Goal: Task Accomplishment & Management: Manage account settings

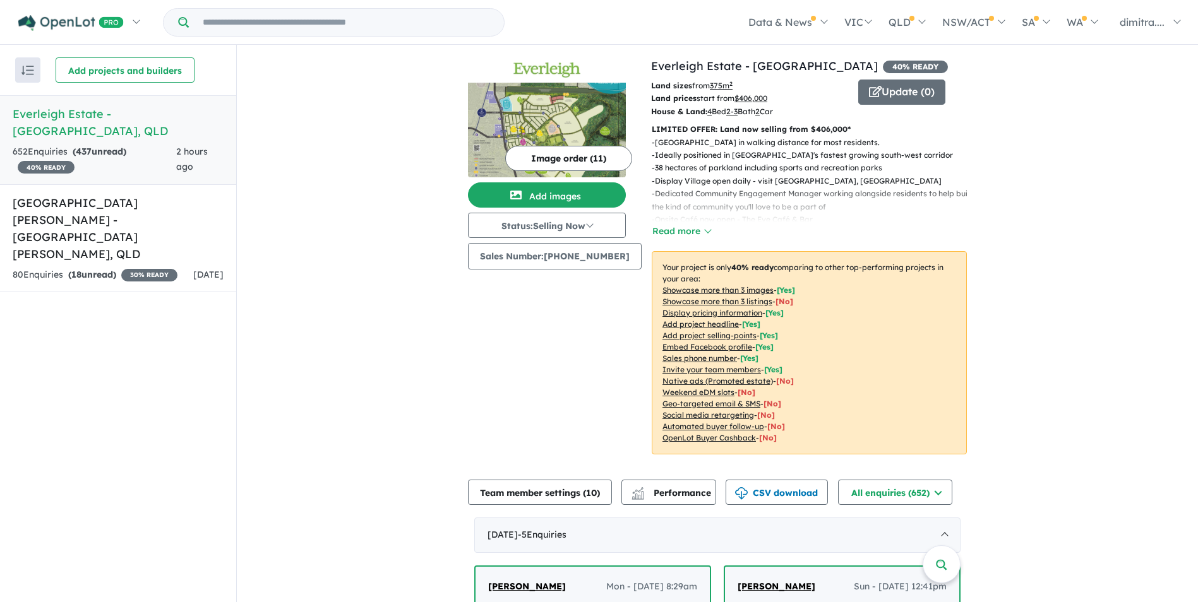
scroll to position [442, 0]
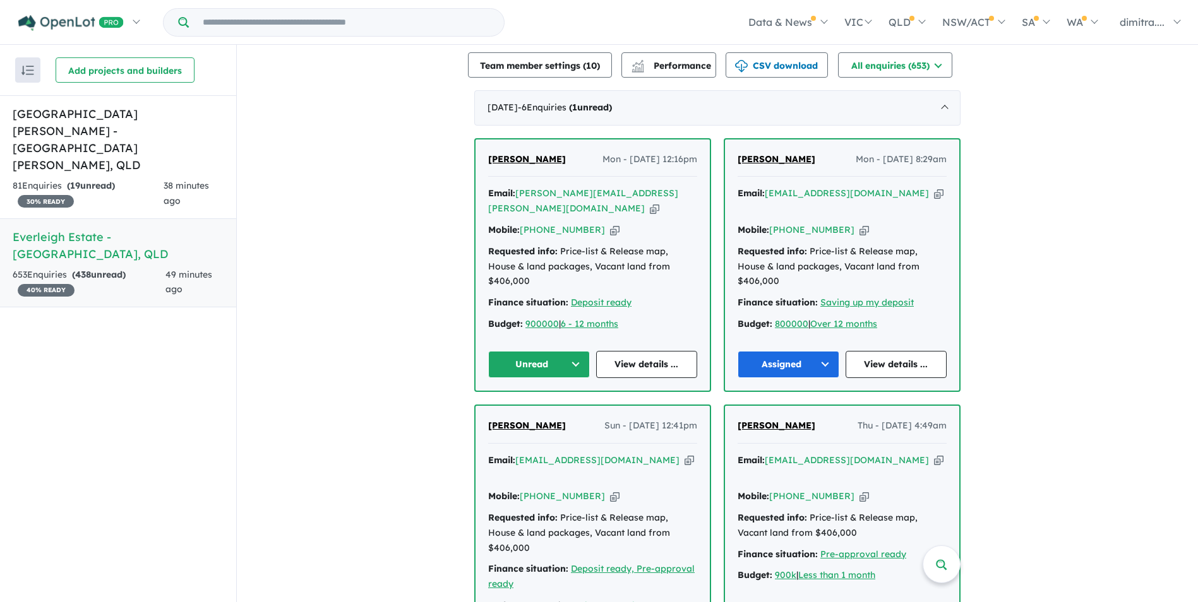
scroll to position [447, 0]
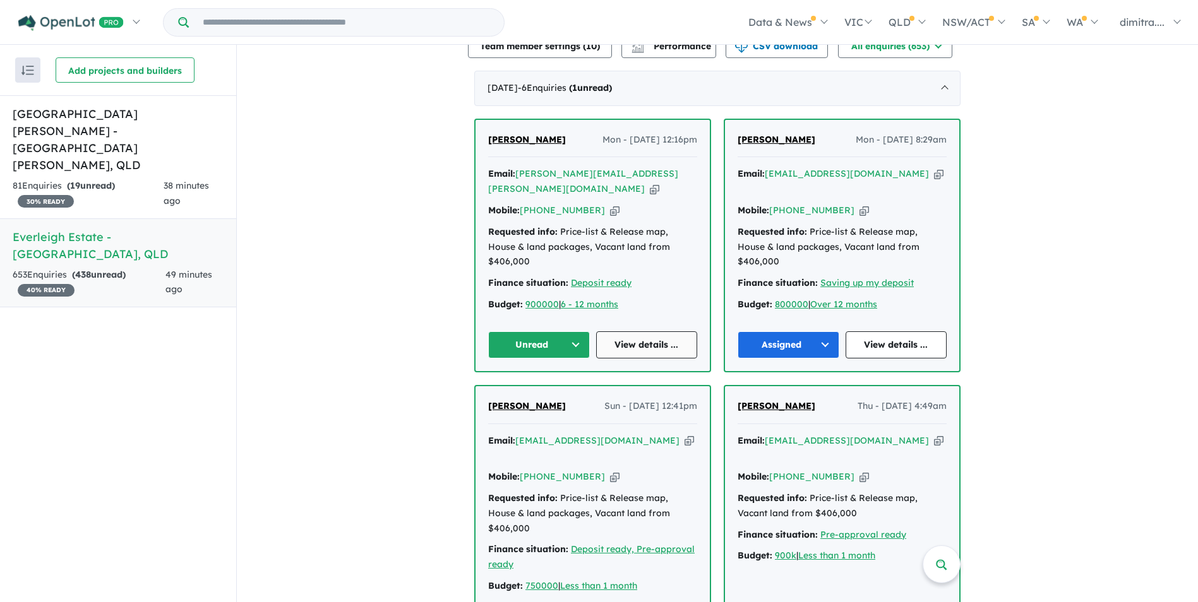
click at [615, 333] on link "View details ..." at bounding box center [647, 344] width 102 height 27
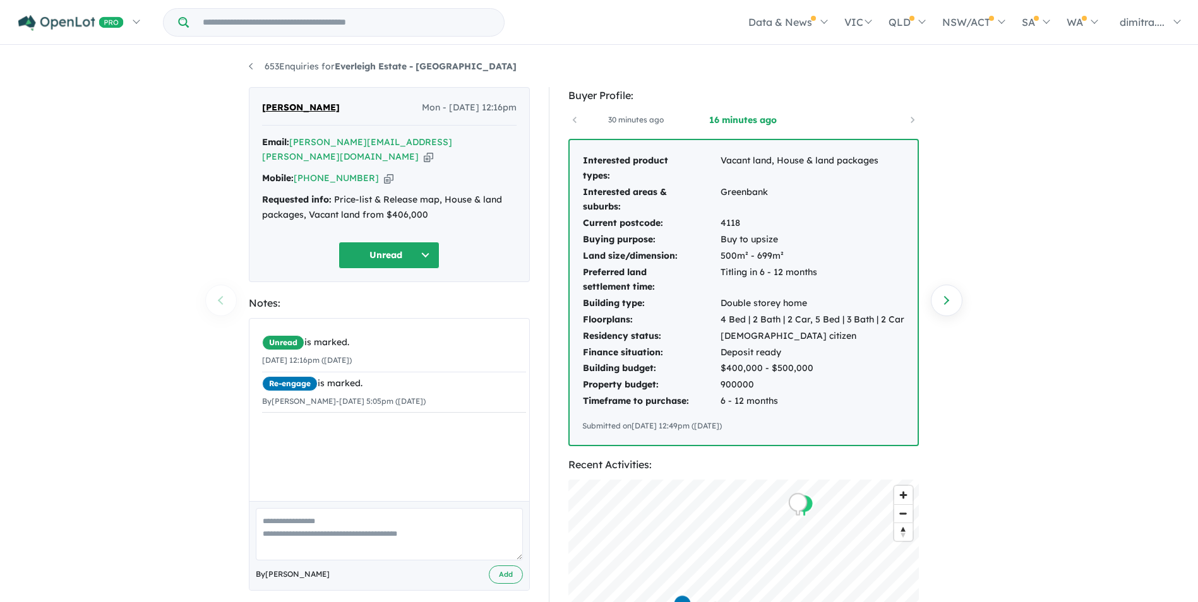
click at [374, 249] on button "Unread" at bounding box center [388, 255] width 101 height 27
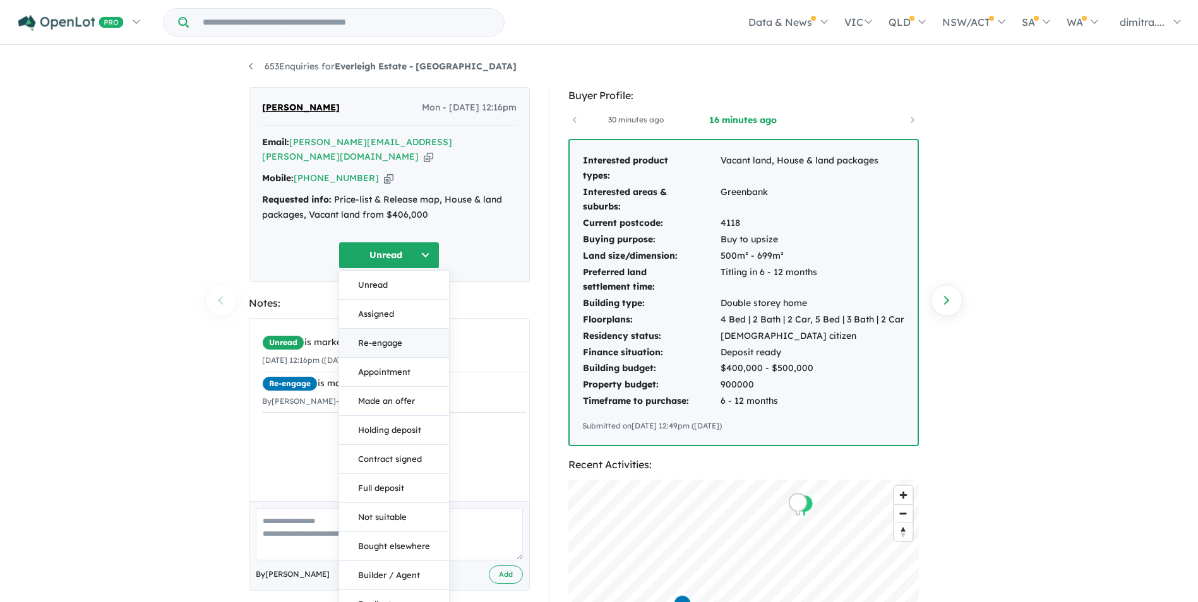
click at [391, 329] on button "Re-engage" at bounding box center [394, 343] width 110 height 29
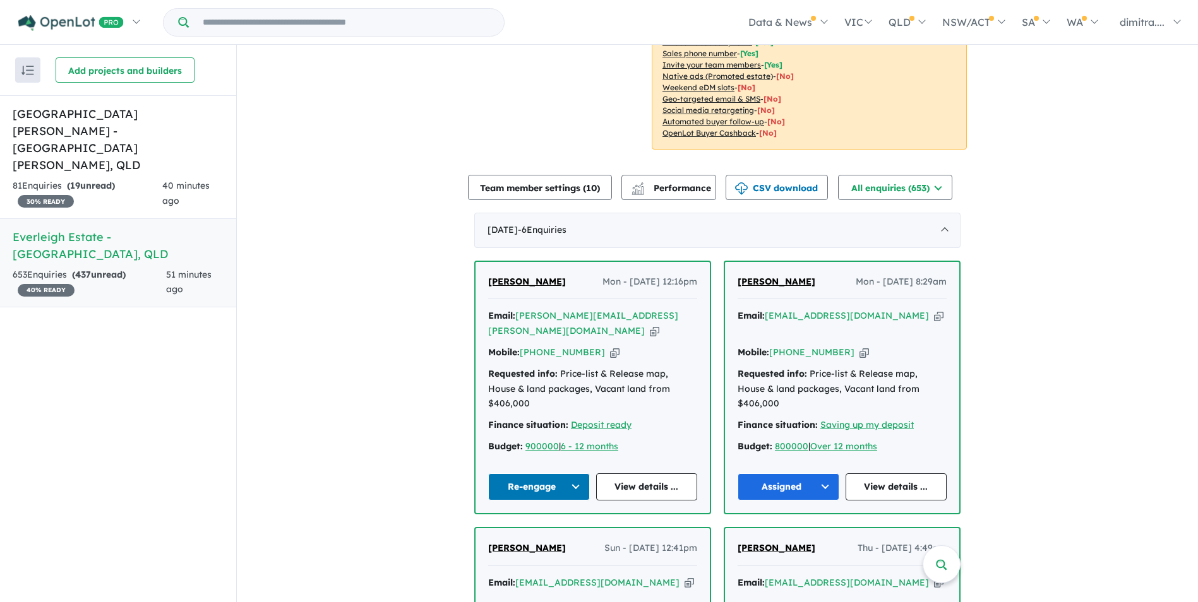
scroll to position [189, 0]
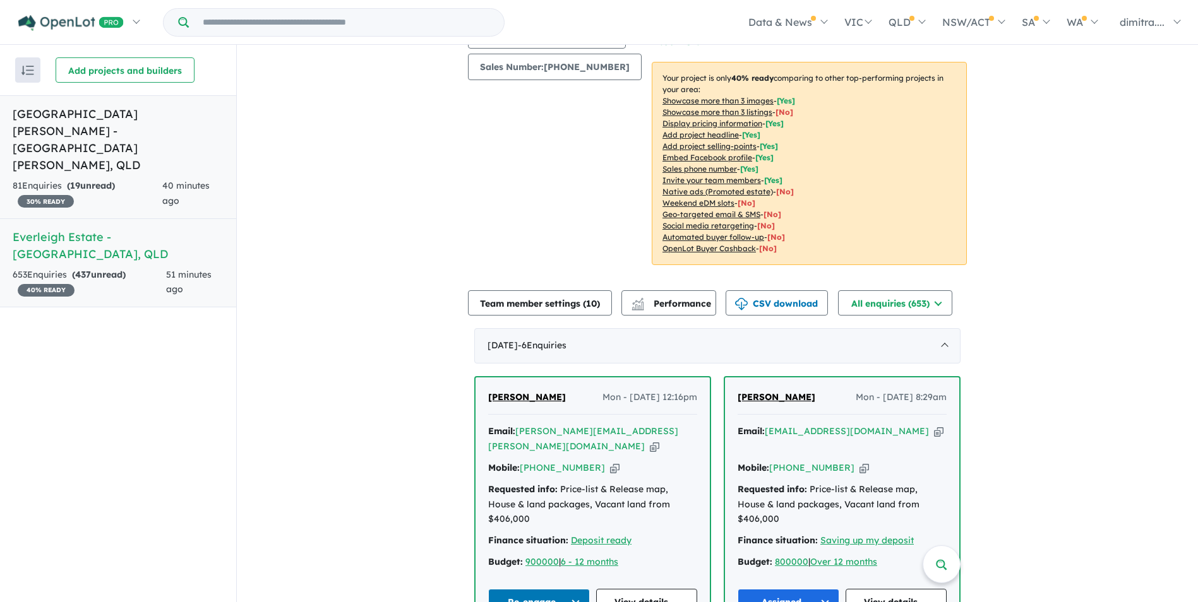
click at [126, 141] on link "Monarch Glen Estate - Monarch Glen , QLD 81 Enquir ies ( 19 unread) 30 % READY …" at bounding box center [118, 157] width 236 height 124
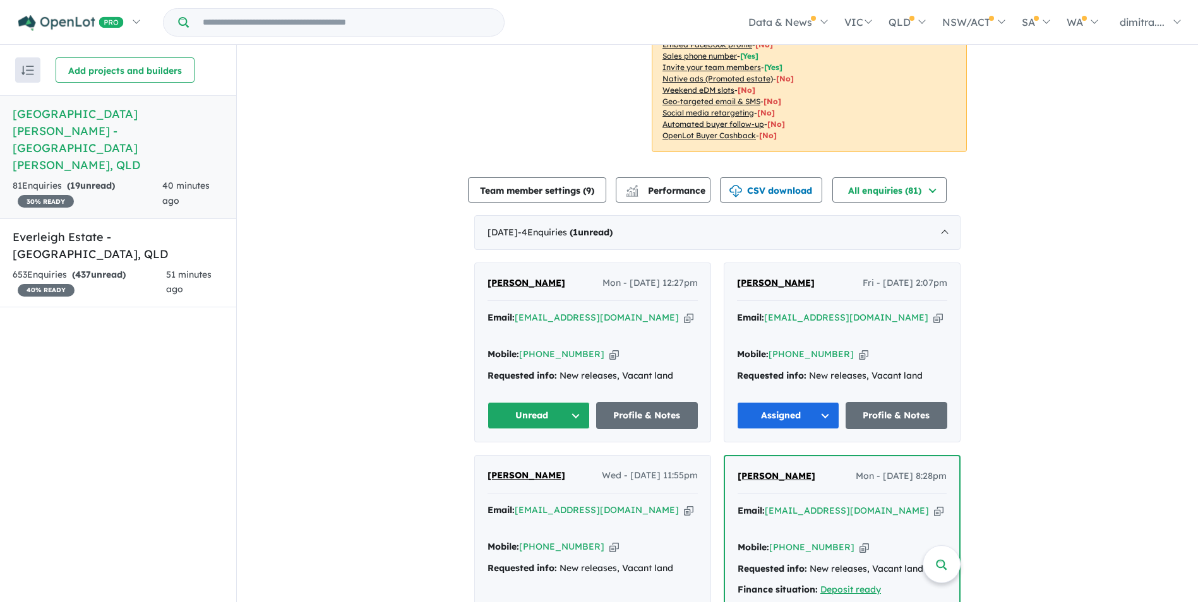
scroll to position [307, 0]
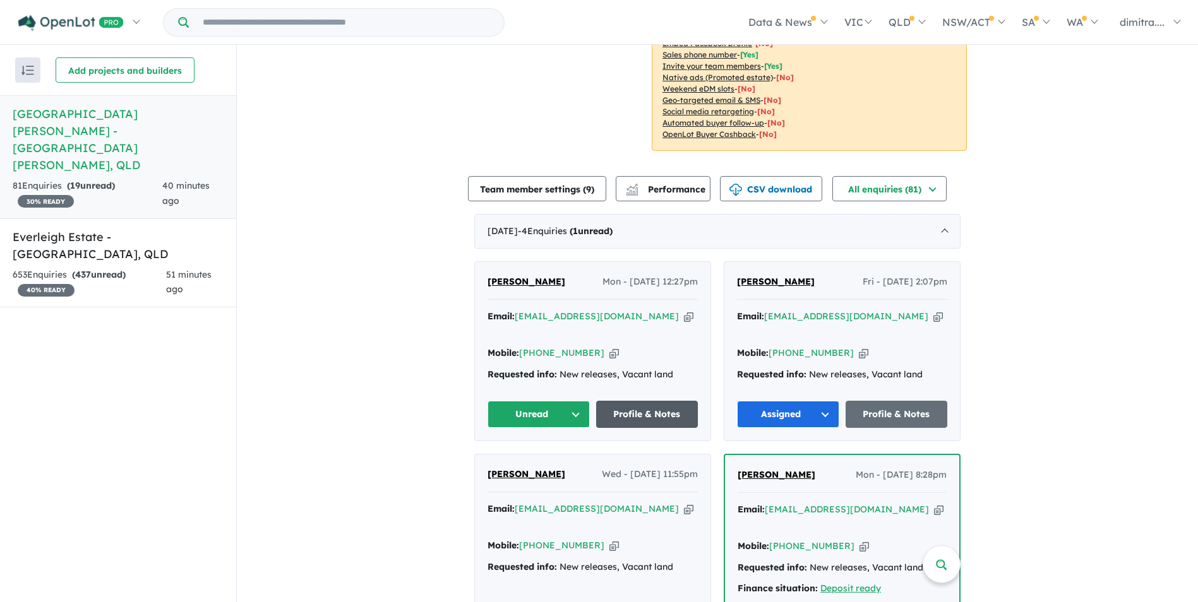
click at [650, 401] on link "Profile & Notes" at bounding box center [647, 414] width 102 height 27
click at [139, 268] on div "653 Enquir ies ( 437 unread) 40 % READY" at bounding box center [89, 283] width 153 height 30
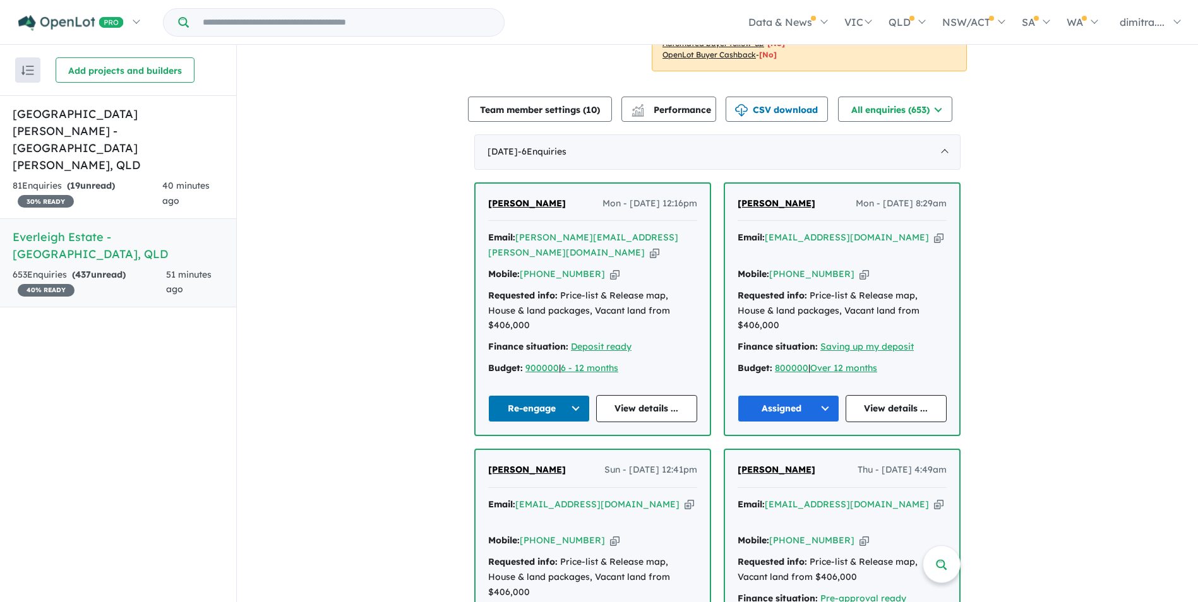
scroll to position [384, 0]
click at [122, 179] on div "81 Enquir ies ( 19 unread) 30 % READY" at bounding box center [88, 194] width 150 height 30
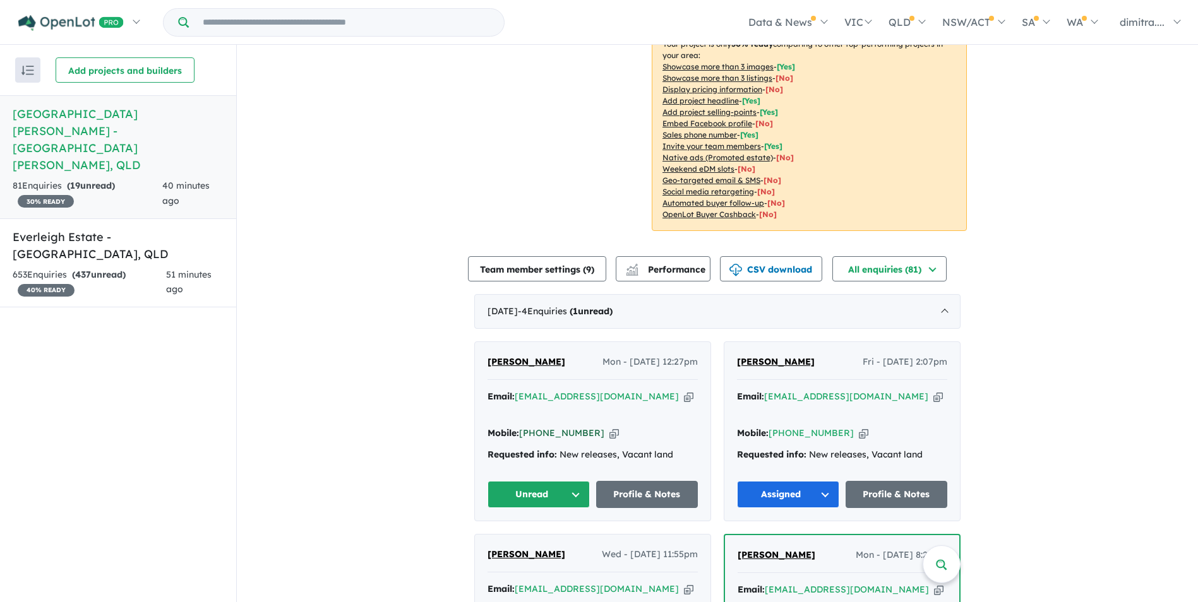
scroll to position [253, 0]
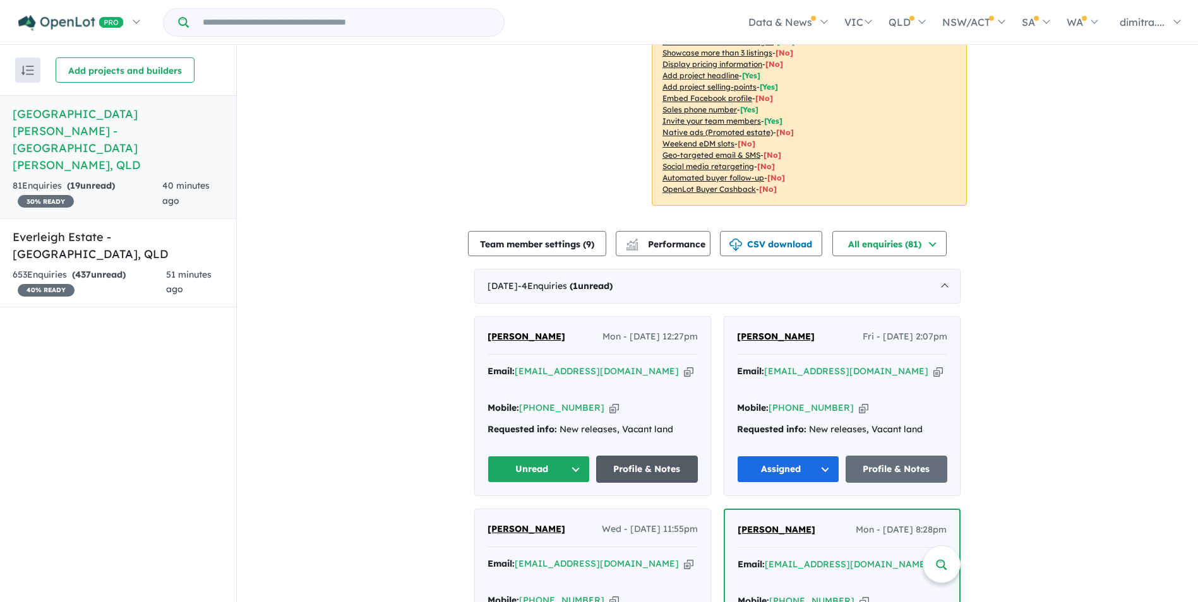
click at [640, 456] on link "Profile & Notes" at bounding box center [647, 469] width 102 height 27
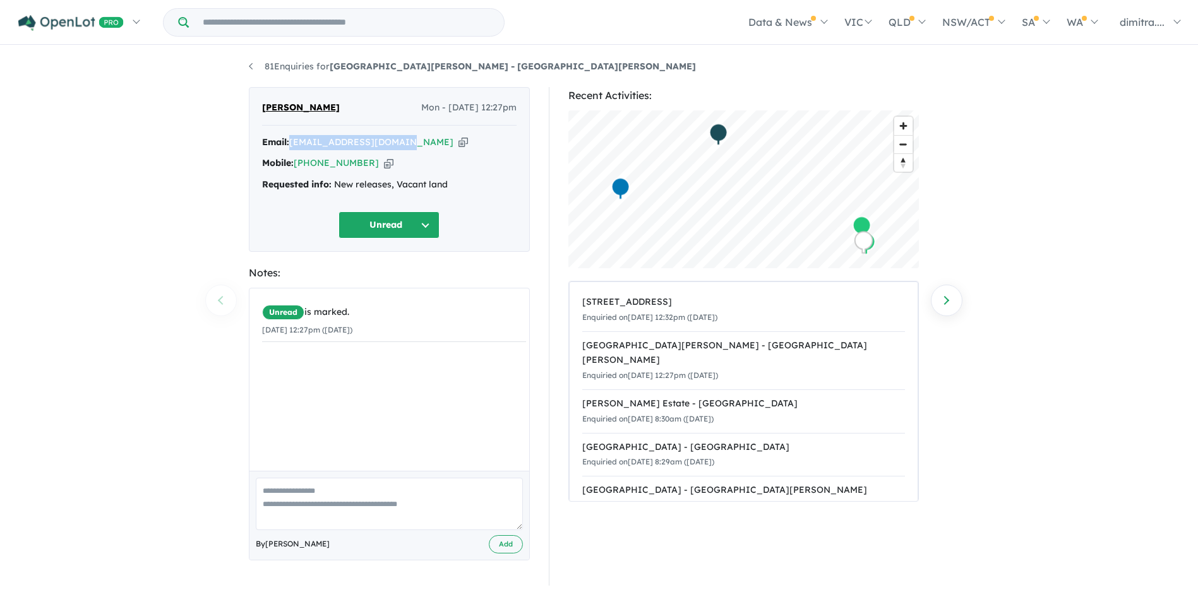
drag, startPoint x: 406, startPoint y: 142, endPoint x: 290, endPoint y: 141, distance: 115.5
click at [290, 141] on div "Email: [EMAIL_ADDRESS][DOMAIN_NAME] Copied!" at bounding box center [389, 142] width 254 height 15
drag, startPoint x: 290, startPoint y: 141, endPoint x: 303, endPoint y: 140, distance: 12.7
copy div "[EMAIL_ADDRESS][DOMAIN_NAME]"
drag, startPoint x: 366, startPoint y: 160, endPoint x: 297, endPoint y: 162, distance: 68.8
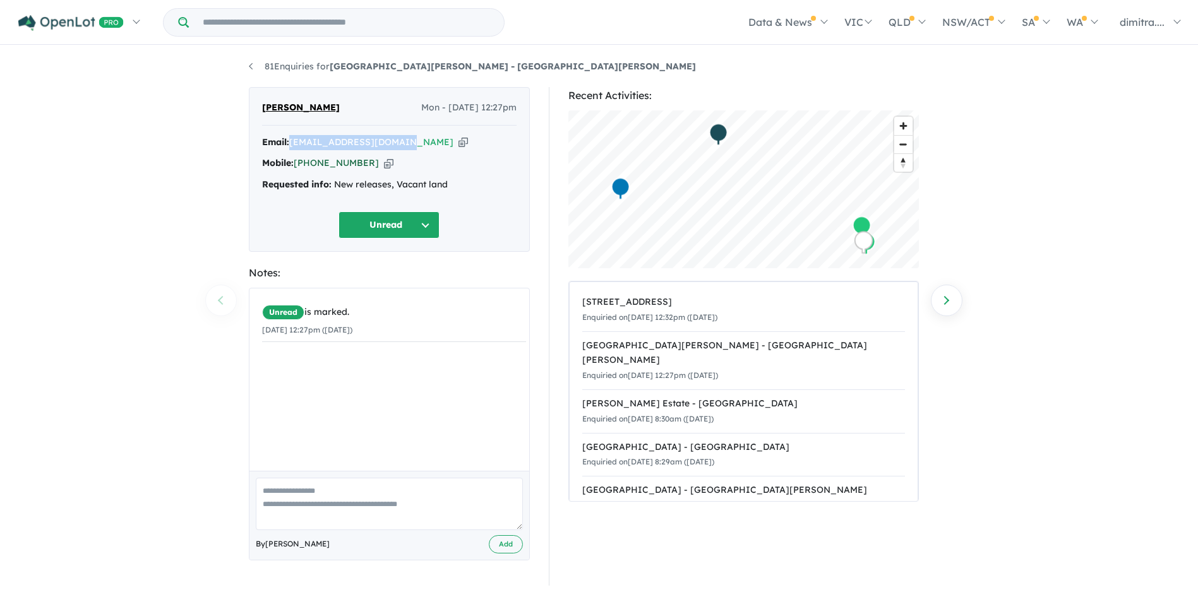
click at [297, 162] on div "Mobile: +61 420 555 854 Copied!" at bounding box center [389, 163] width 254 height 15
drag, startPoint x: 297, startPoint y: 162, endPoint x: 314, endPoint y: 164, distance: 16.5
copy link "[PHONE_NUMBER]"
drag, startPoint x: 307, startPoint y: 110, endPoint x: 261, endPoint y: 105, distance: 46.3
click at [262, 105] on div "Mai Lee Mon - 08/09/2025, 12:27pm" at bounding box center [389, 112] width 254 height 25
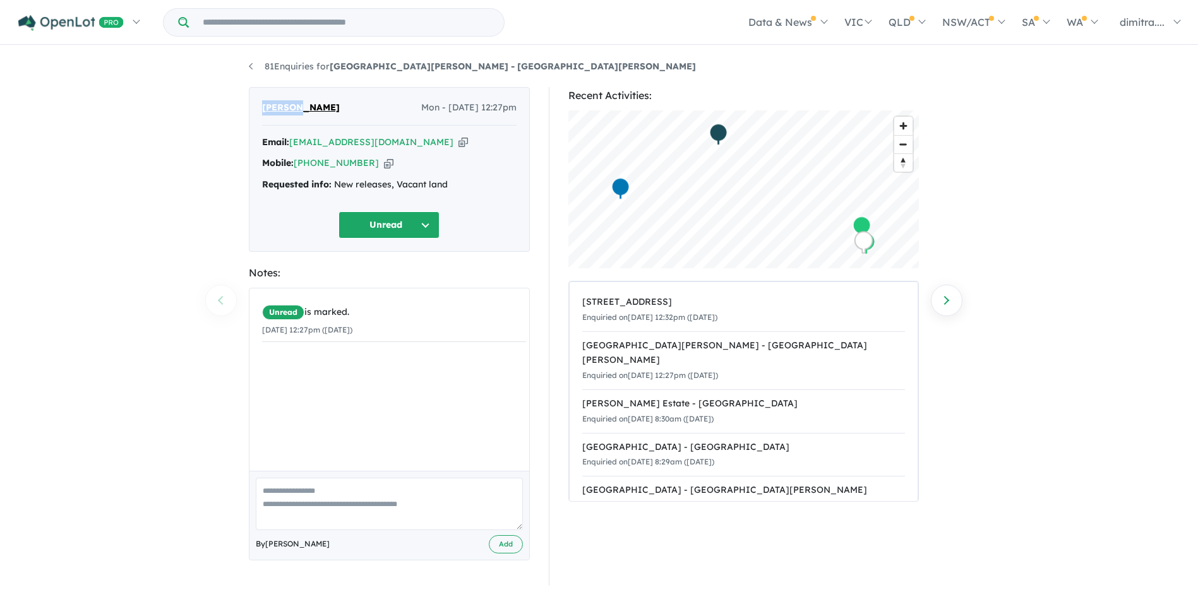
drag, startPoint x: 261, startPoint y: 105, endPoint x: 269, endPoint y: 108, distance: 8.0
copy span "Mai Lee"
click at [387, 230] on button "Unread" at bounding box center [388, 224] width 101 height 27
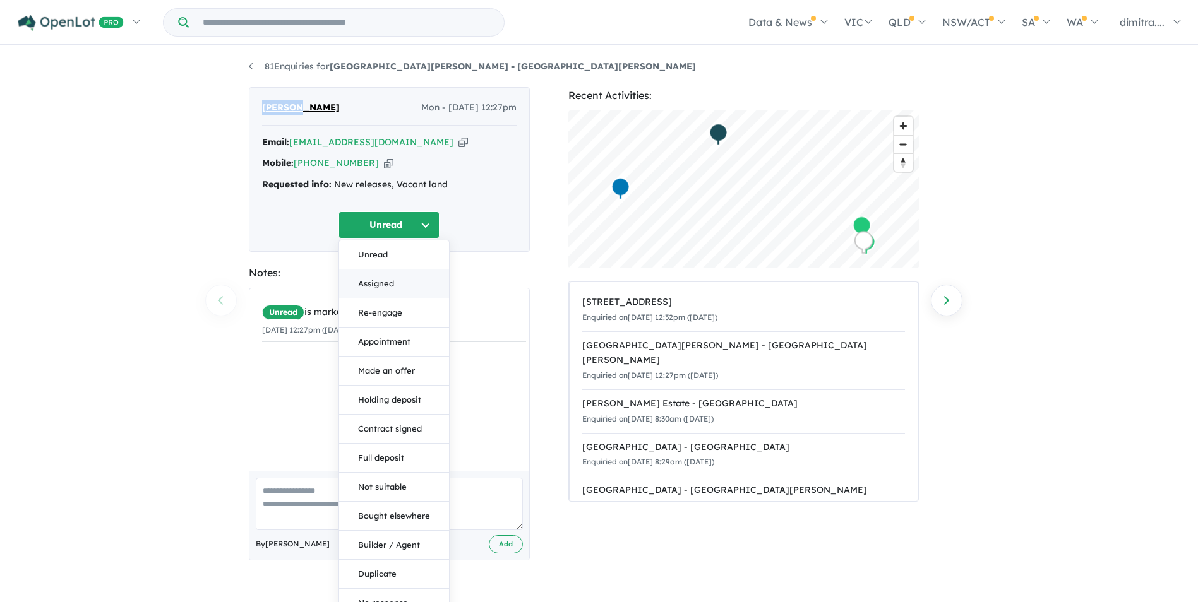
click at [399, 285] on button "Assigned" at bounding box center [394, 284] width 110 height 29
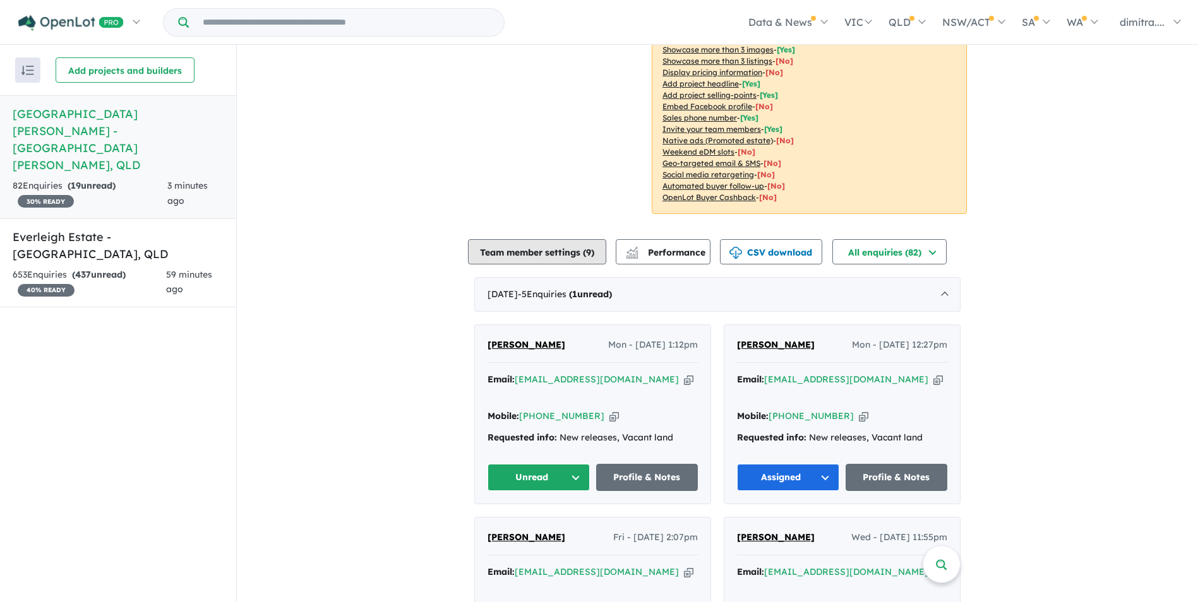
scroll to position [253, 0]
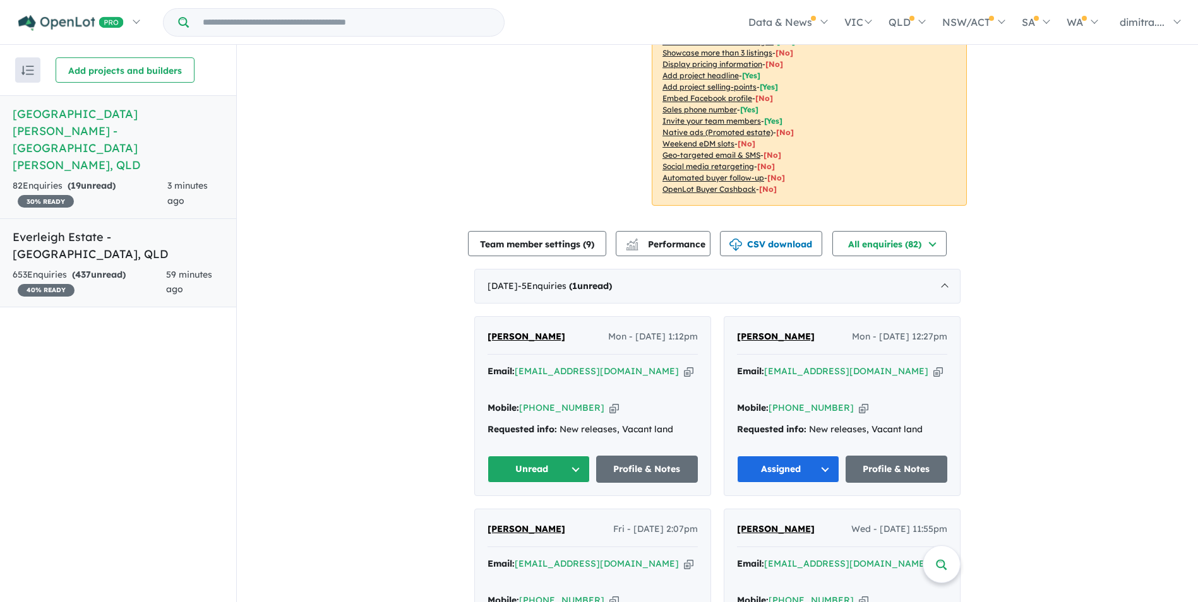
click at [126, 269] on strong "( 437 unread)" at bounding box center [99, 274] width 54 height 11
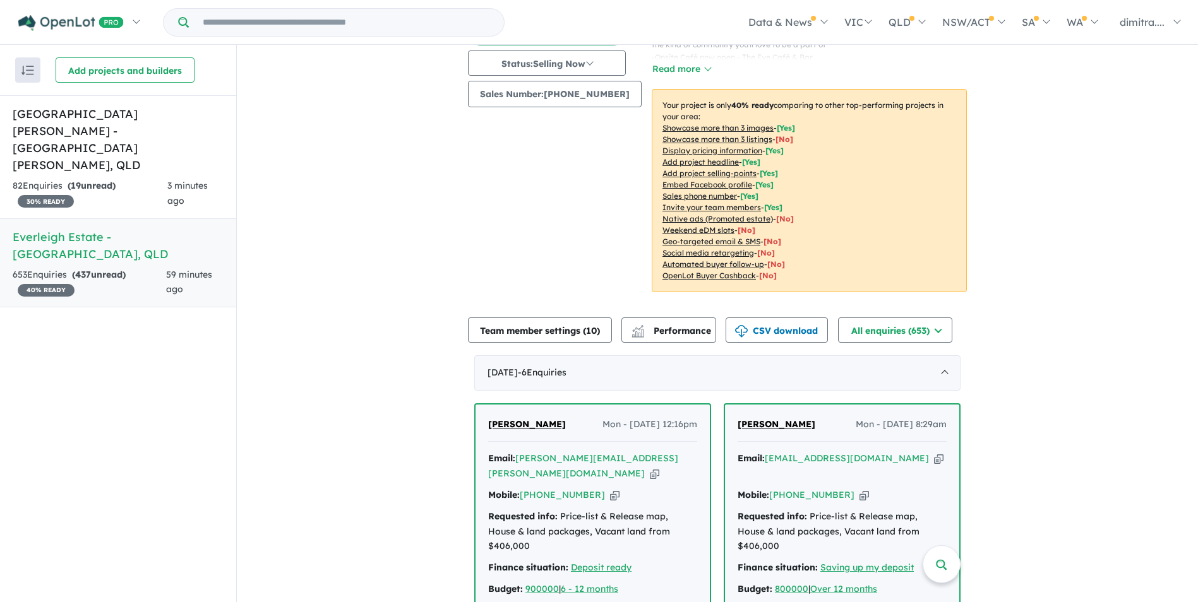
scroll to position [258, 0]
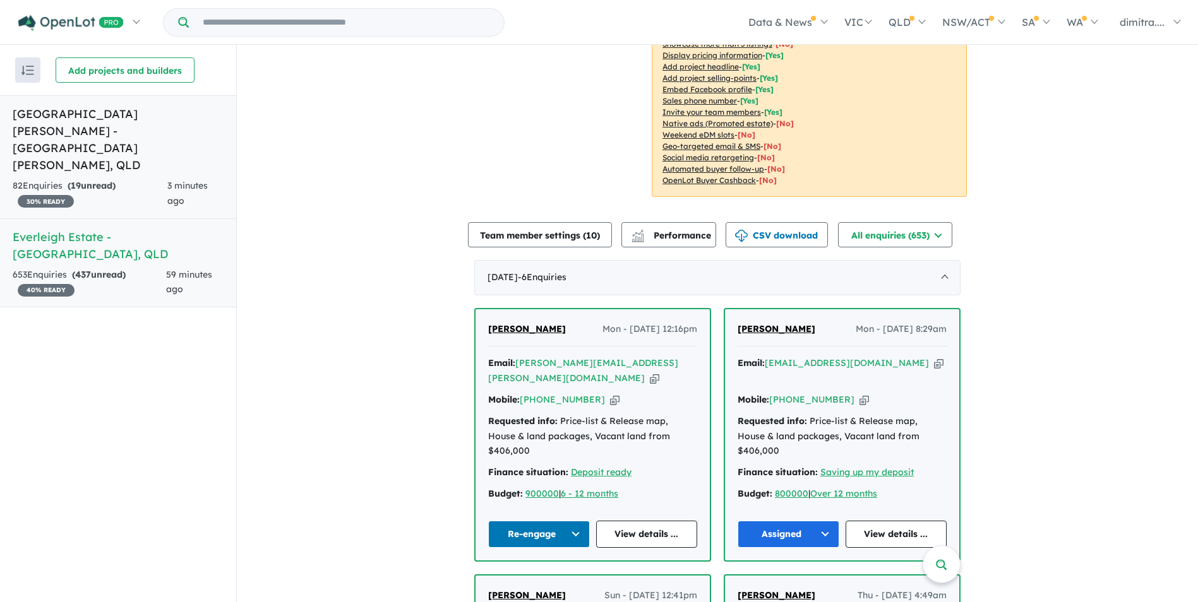
click at [152, 179] on div "82 Enquir ies ( 19 unread) 30 % READY" at bounding box center [90, 194] width 155 height 30
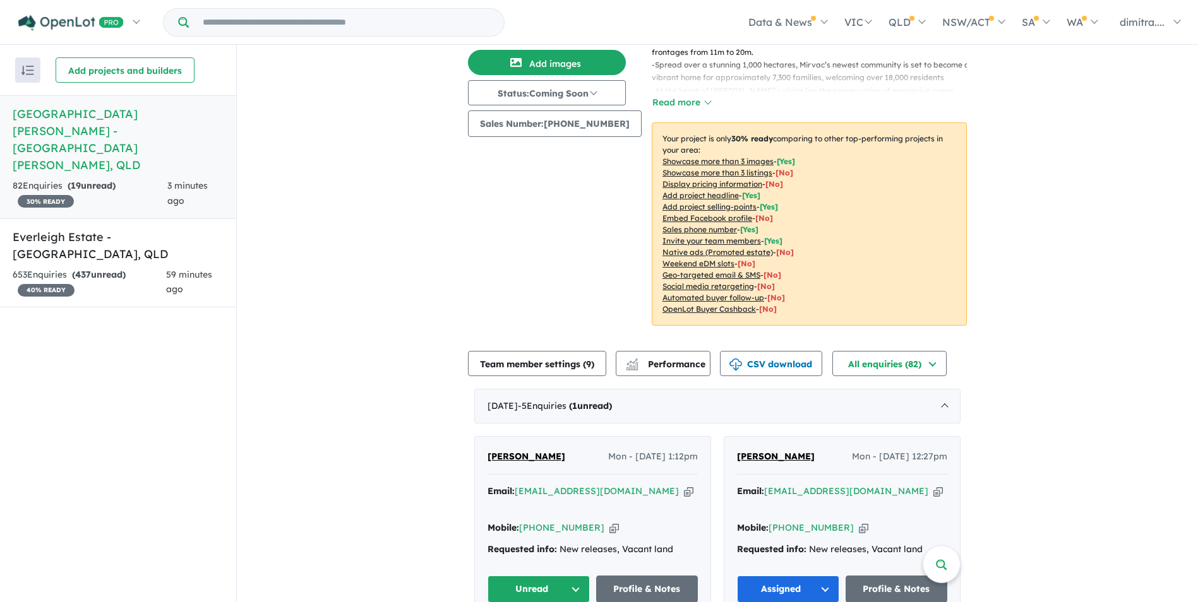
scroll to position [244, 0]
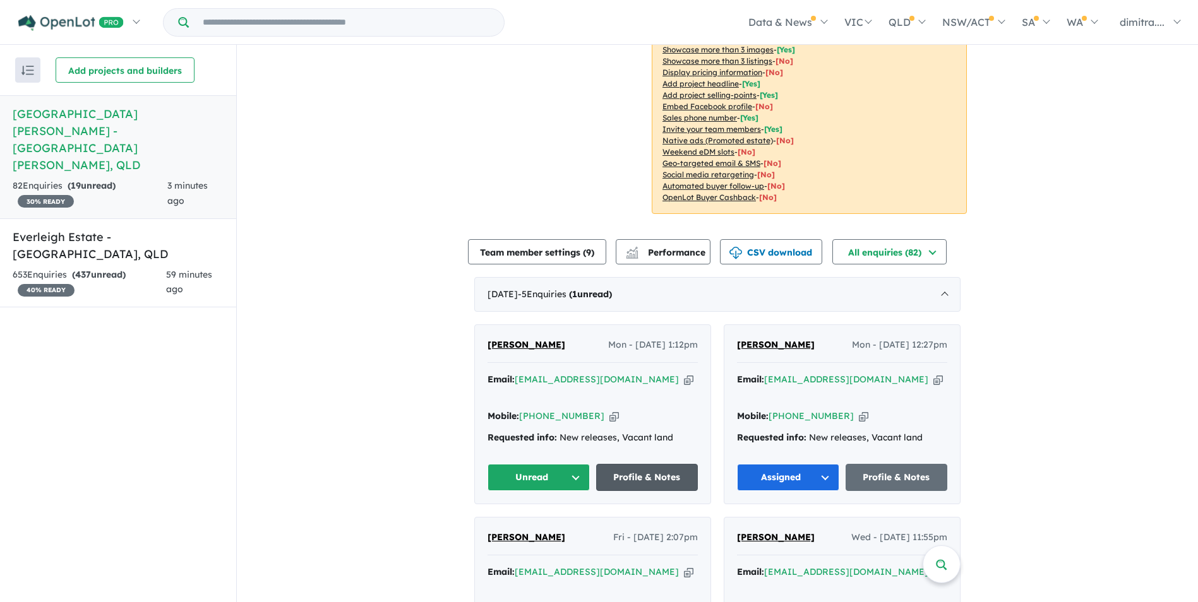
click at [650, 464] on link "Profile & Notes" at bounding box center [647, 477] width 102 height 27
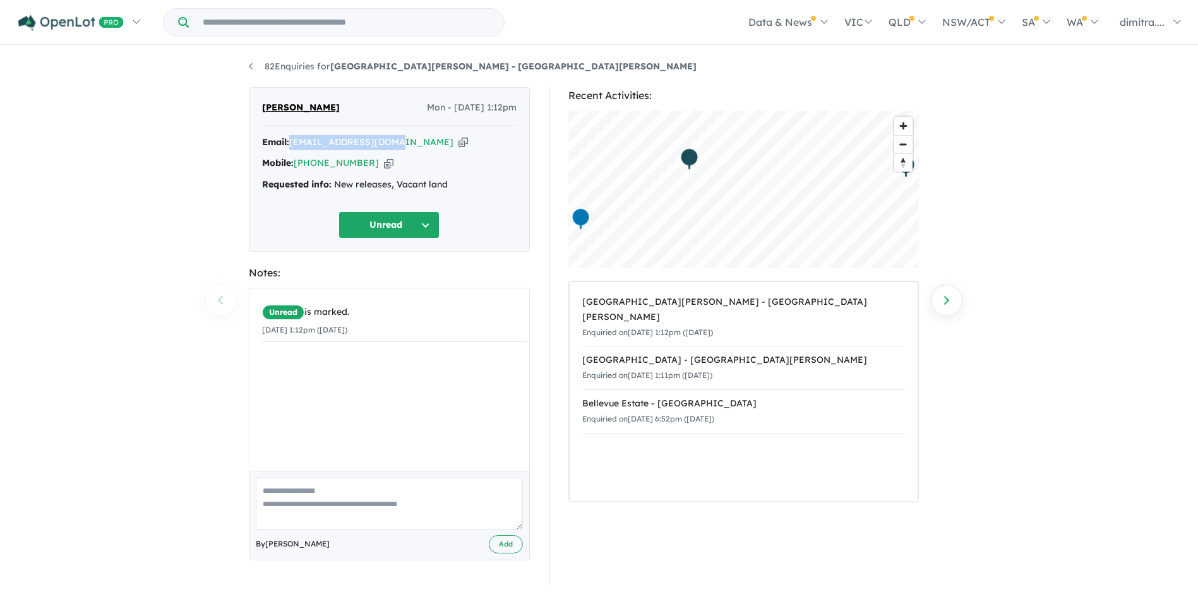
drag, startPoint x: 398, startPoint y: 141, endPoint x: 291, endPoint y: 138, distance: 106.7
click at [291, 138] on div "Email: [EMAIL_ADDRESS][DOMAIN_NAME] Copied!" at bounding box center [389, 142] width 254 height 15
drag, startPoint x: 291, startPoint y: 138, endPoint x: 317, endPoint y: 141, distance: 26.1
copy a%20Monarch%20Glen%20Estate%20-%20Monarch%20Glen"] "[EMAIL_ADDRESS][DOMAIN_NAME]"
drag, startPoint x: 363, startPoint y: 160, endPoint x: 297, endPoint y: 164, distance: 66.4
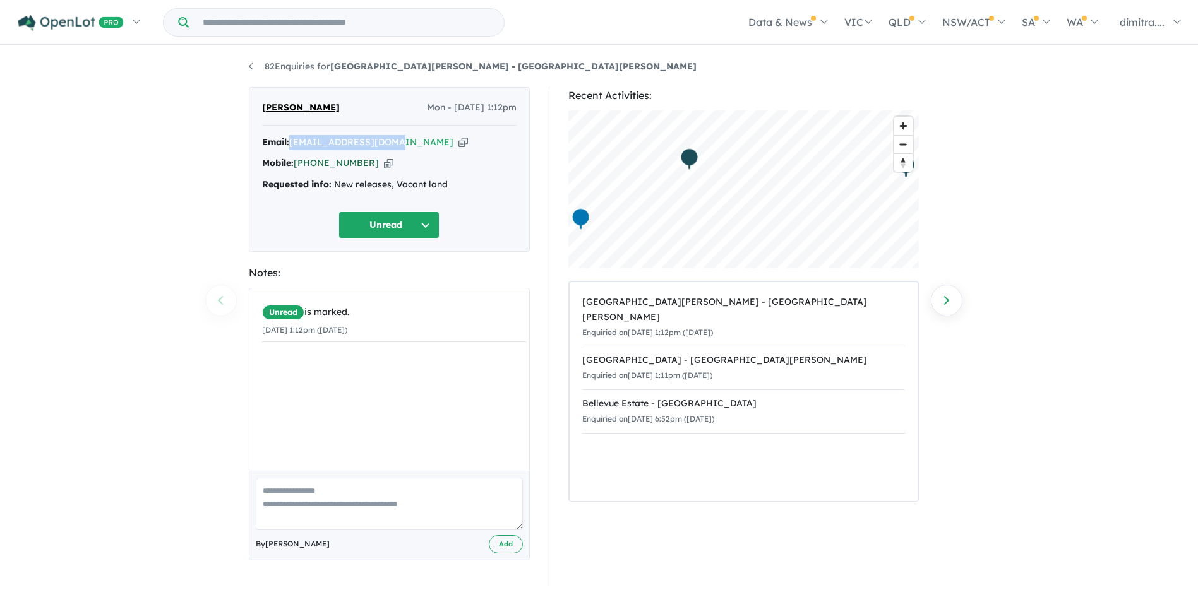
click at [297, 164] on div "Mobile: [PHONE_NUMBER] Copied!" at bounding box center [389, 163] width 254 height 15
drag, startPoint x: 297, startPoint y: 164, endPoint x: 308, endPoint y: 163, distance: 11.4
copy link "[PHONE_NUMBER]"
drag, startPoint x: 324, startPoint y: 104, endPoint x: 259, endPoint y: 105, distance: 65.7
click at [259, 105] on div "Diana Webb Mon - 08/09/2025, 1:12pm Email: dlwebb05@hotmail.com Copied! Mobile:…" at bounding box center [389, 169] width 281 height 165
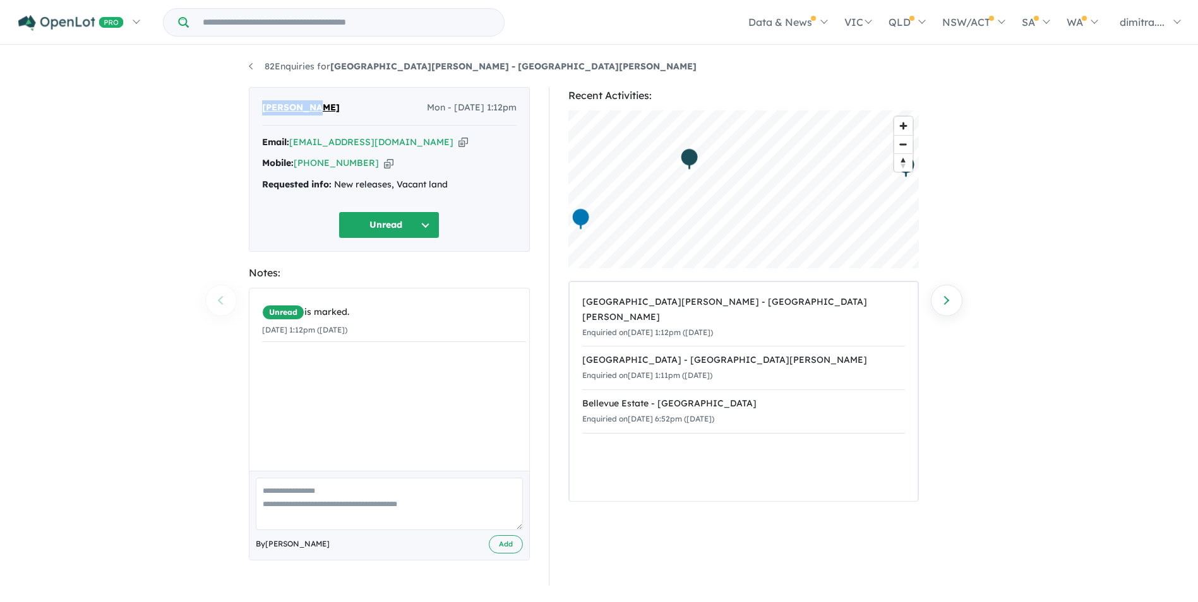
drag, startPoint x: 259, startPoint y: 105, endPoint x: 283, endPoint y: 105, distance: 24.6
copy span "[PERSON_NAME]"
click at [351, 222] on button "Unread" at bounding box center [388, 224] width 101 height 27
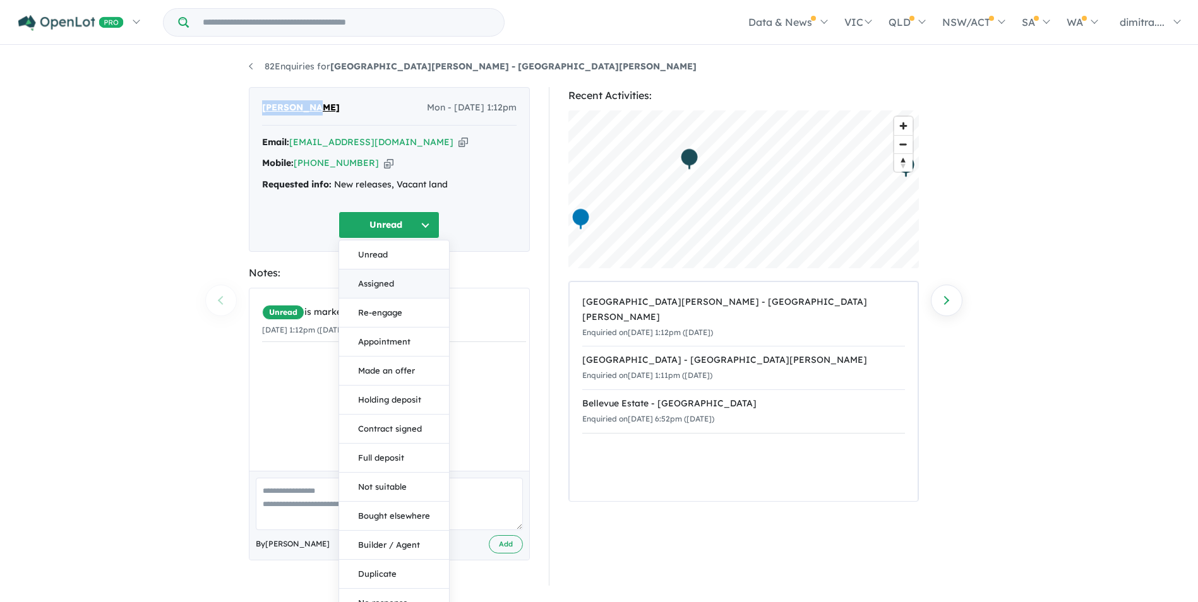
click at [384, 282] on button "Assigned" at bounding box center [394, 284] width 110 height 29
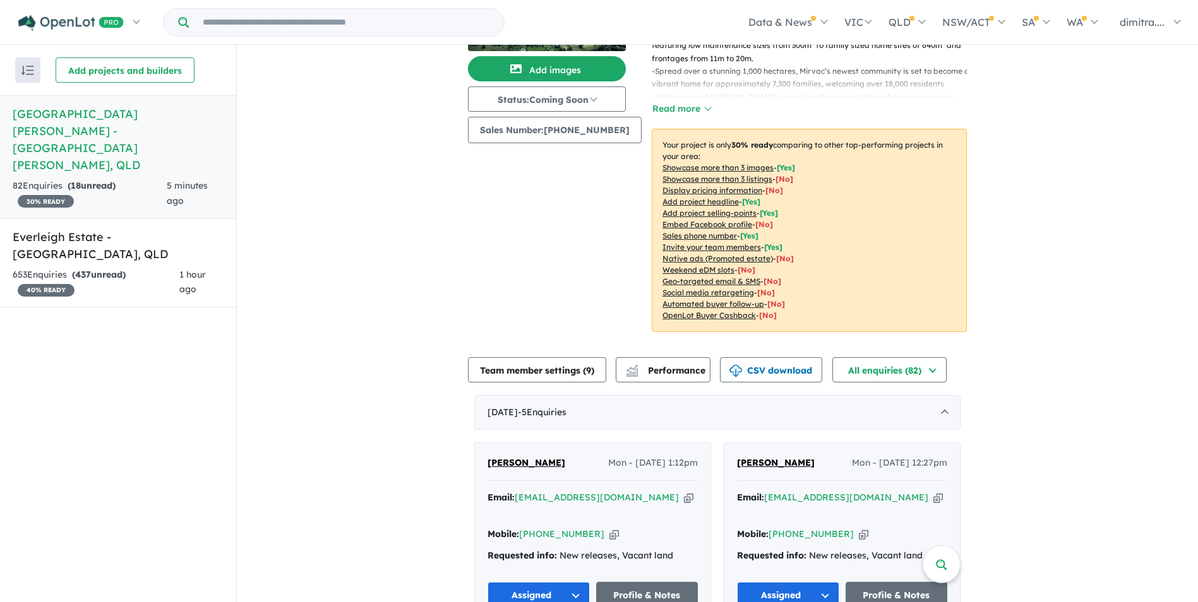
scroll to position [118, 0]
